Goal: Transaction & Acquisition: Download file/media

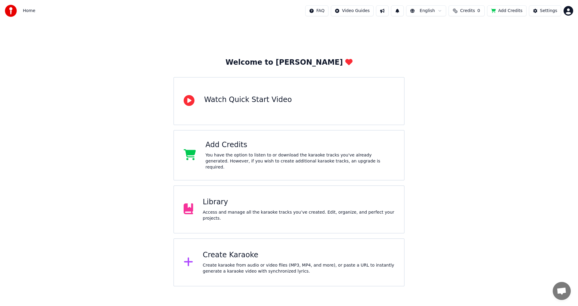
click at [222, 211] on div "Access and manage all the karaoke tracks you’ve created. Edit, organize, and pe…" at bounding box center [299, 216] width 192 height 12
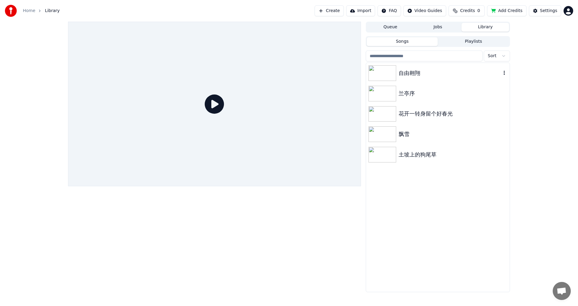
click at [386, 72] on img at bounding box center [383, 73] width 28 height 16
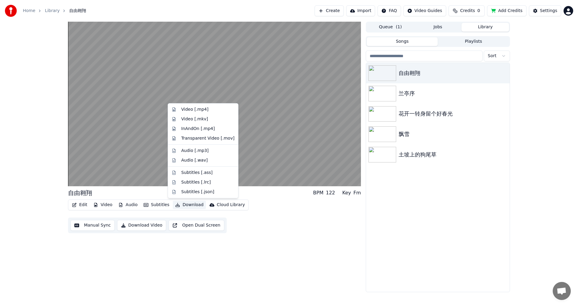
click at [189, 206] on button "Download" at bounding box center [189, 205] width 33 height 8
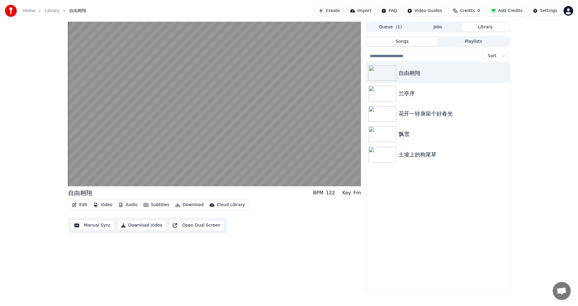
click at [294, 276] on div "自由翱翔 BPM 122 Key Fm Edit Video Audio Subtitles Download Cloud Library Manual Sy…" at bounding box center [214, 157] width 293 height 271
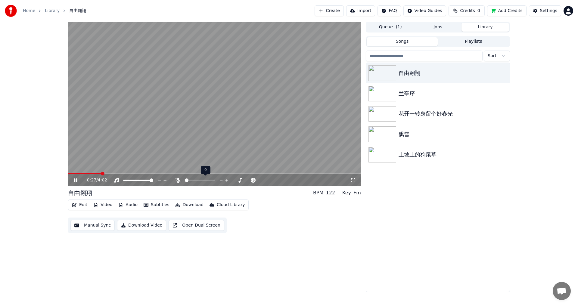
click at [189, 181] on span at bounding box center [187, 181] width 4 height 4
click at [193, 179] on span at bounding box center [192, 181] width 4 height 4
click at [186, 181] on span at bounding box center [188, 181] width 4 height 4
click at [186, 180] on span at bounding box center [187, 181] width 4 height 4
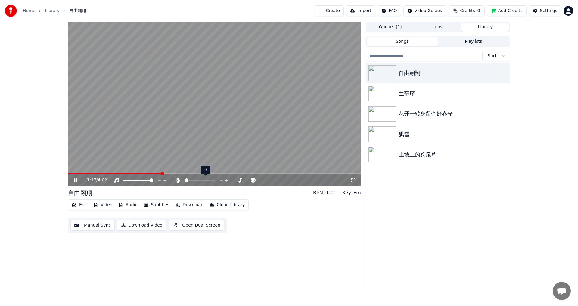
click at [185, 181] on span at bounding box center [187, 181] width 4 height 4
click at [179, 181] on icon at bounding box center [178, 180] width 6 height 5
click at [179, 181] on icon at bounding box center [178, 180] width 3 height 5
click at [185, 181] on span at bounding box center [187, 181] width 4 height 4
click at [186, 181] on span at bounding box center [188, 181] width 4 height 4
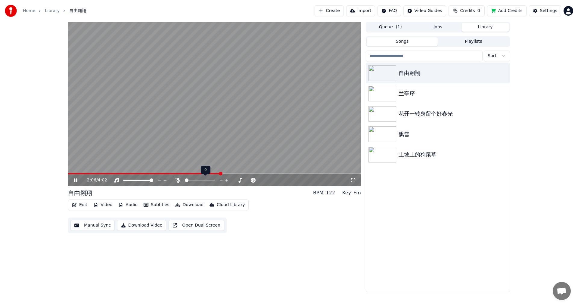
click at [185, 181] on span at bounding box center [187, 181] width 4 height 4
click at [222, 180] on icon at bounding box center [222, 180] width 6 height 6
click at [178, 180] on icon at bounding box center [178, 180] width 6 height 5
click at [185, 181] on span at bounding box center [185, 180] width 0 height 1
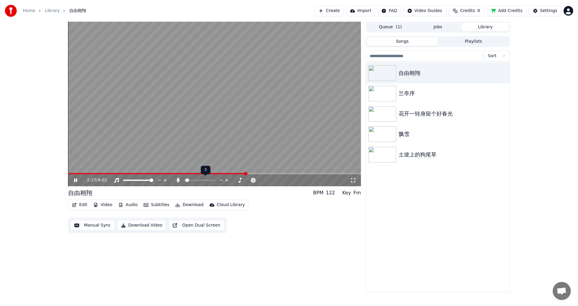
click at [186, 181] on span at bounding box center [188, 181] width 4 height 4
click at [177, 181] on icon at bounding box center [178, 180] width 3 height 5
click at [186, 181] on span at bounding box center [188, 181] width 4 height 4
click at [185, 180] on span at bounding box center [187, 181] width 4 height 4
click at [153, 181] on span at bounding box center [152, 181] width 4 height 4
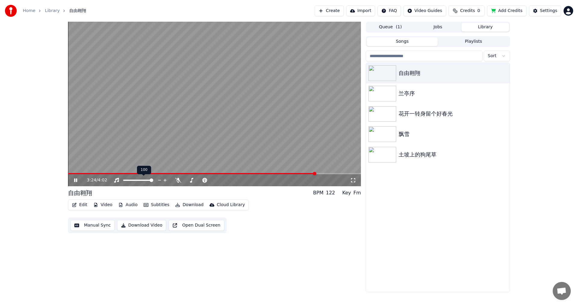
click at [153, 181] on span at bounding box center [152, 181] width 4 height 4
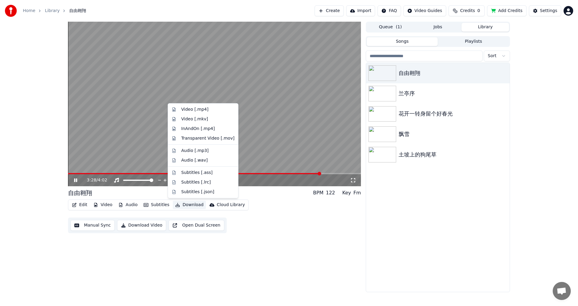
click at [192, 204] on button "Download" at bounding box center [189, 205] width 33 height 8
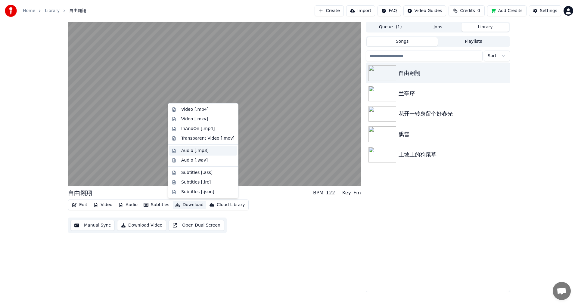
click at [194, 148] on div "Audio [.mp3]" at bounding box center [194, 151] width 27 height 6
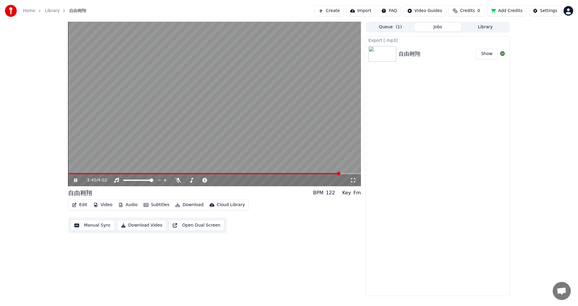
click at [485, 54] on button "Show" at bounding box center [487, 54] width 22 height 11
